Goal: Information Seeking & Learning: Understand process/instructions

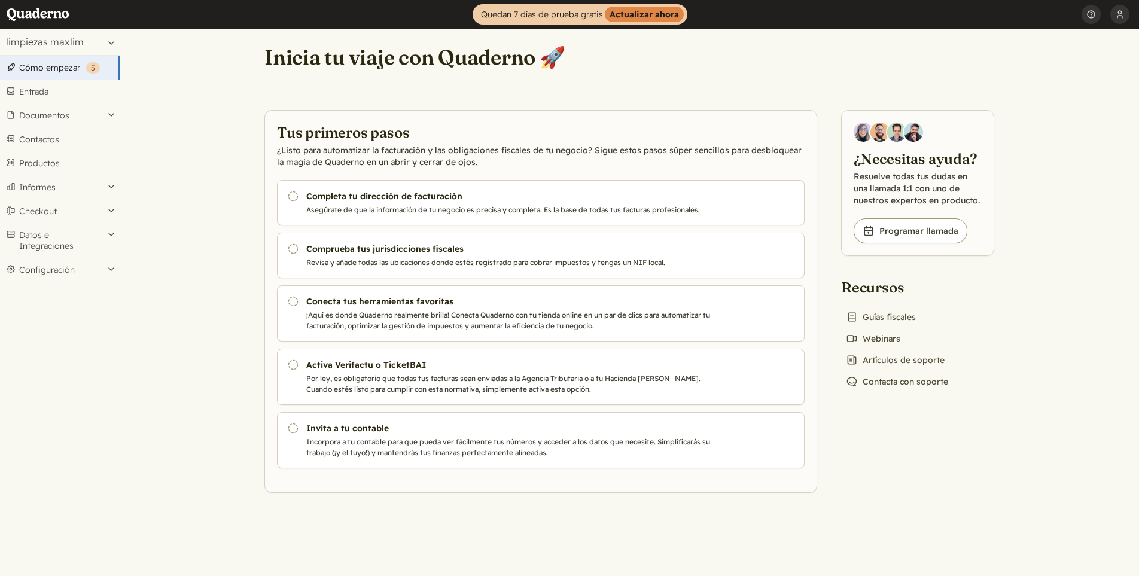
click at [57, 68] on link "Cómo empezar ( 5 )" at bounding box center [60, 68] width 120 height 24
